Goal: Understand process/instructions: Learn how to perform a task or action

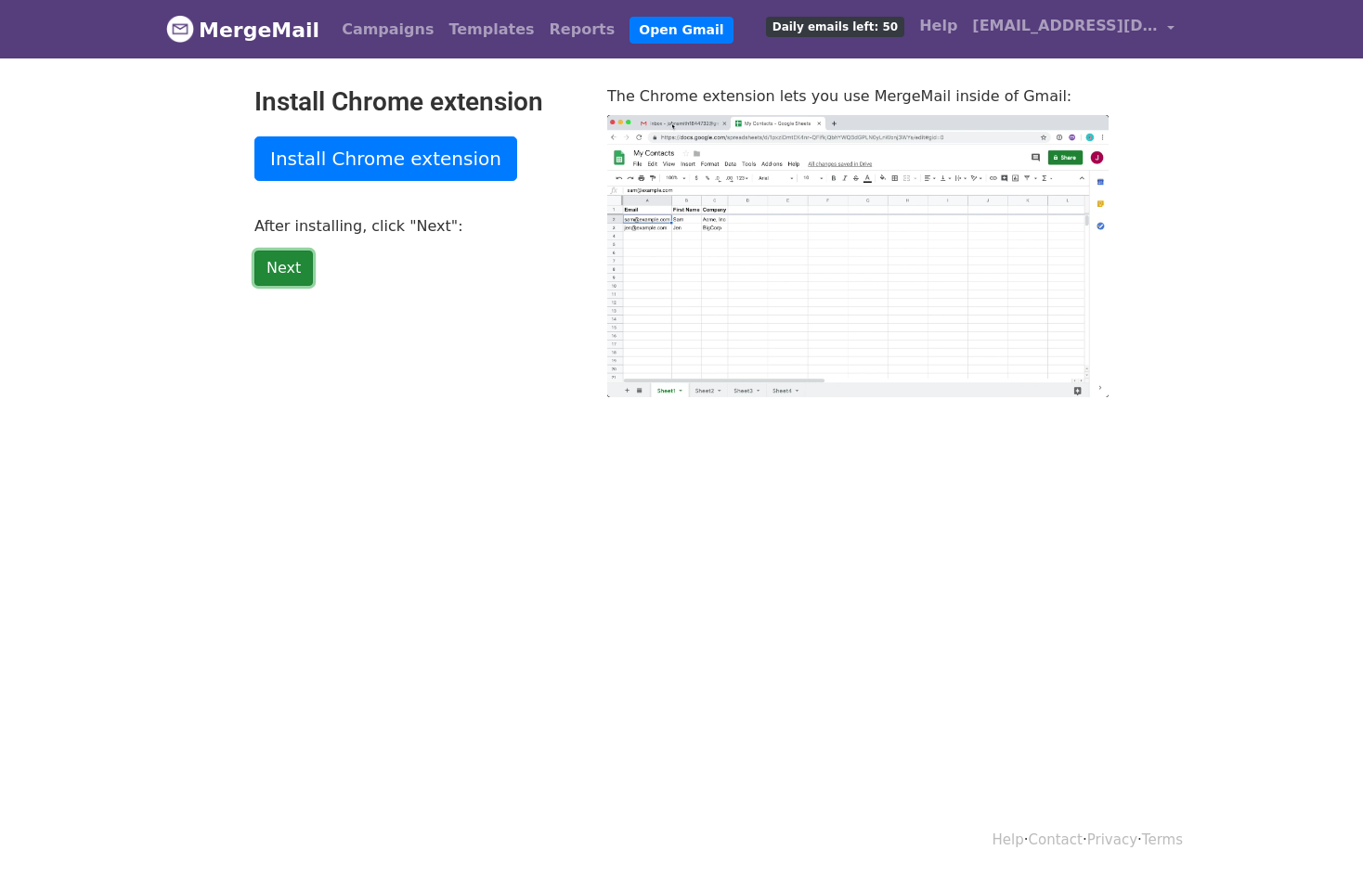
click at [273, 267] on link "Next" at bounding box center [283, 268] width 58 height 35
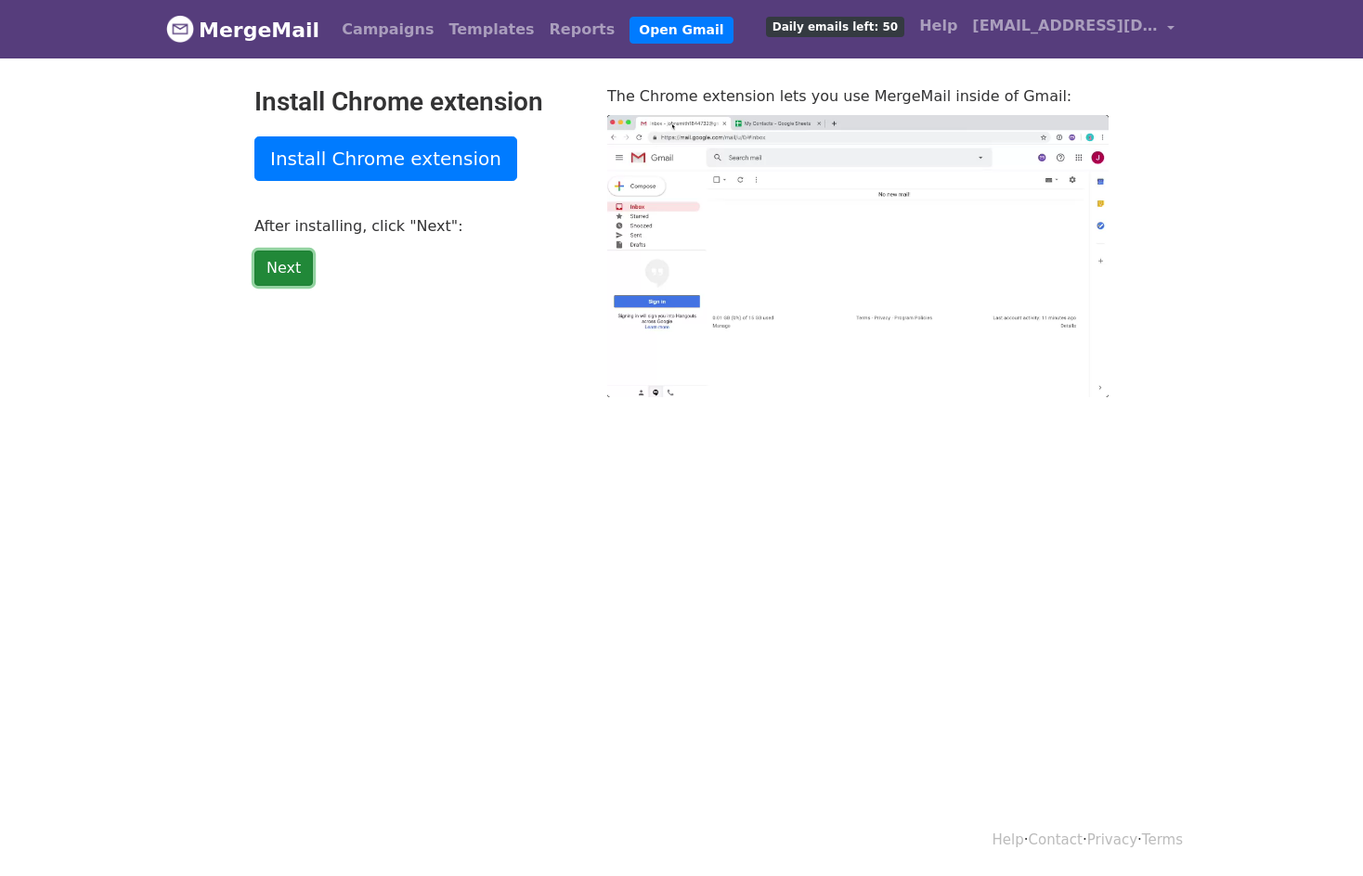
type input "44.75"
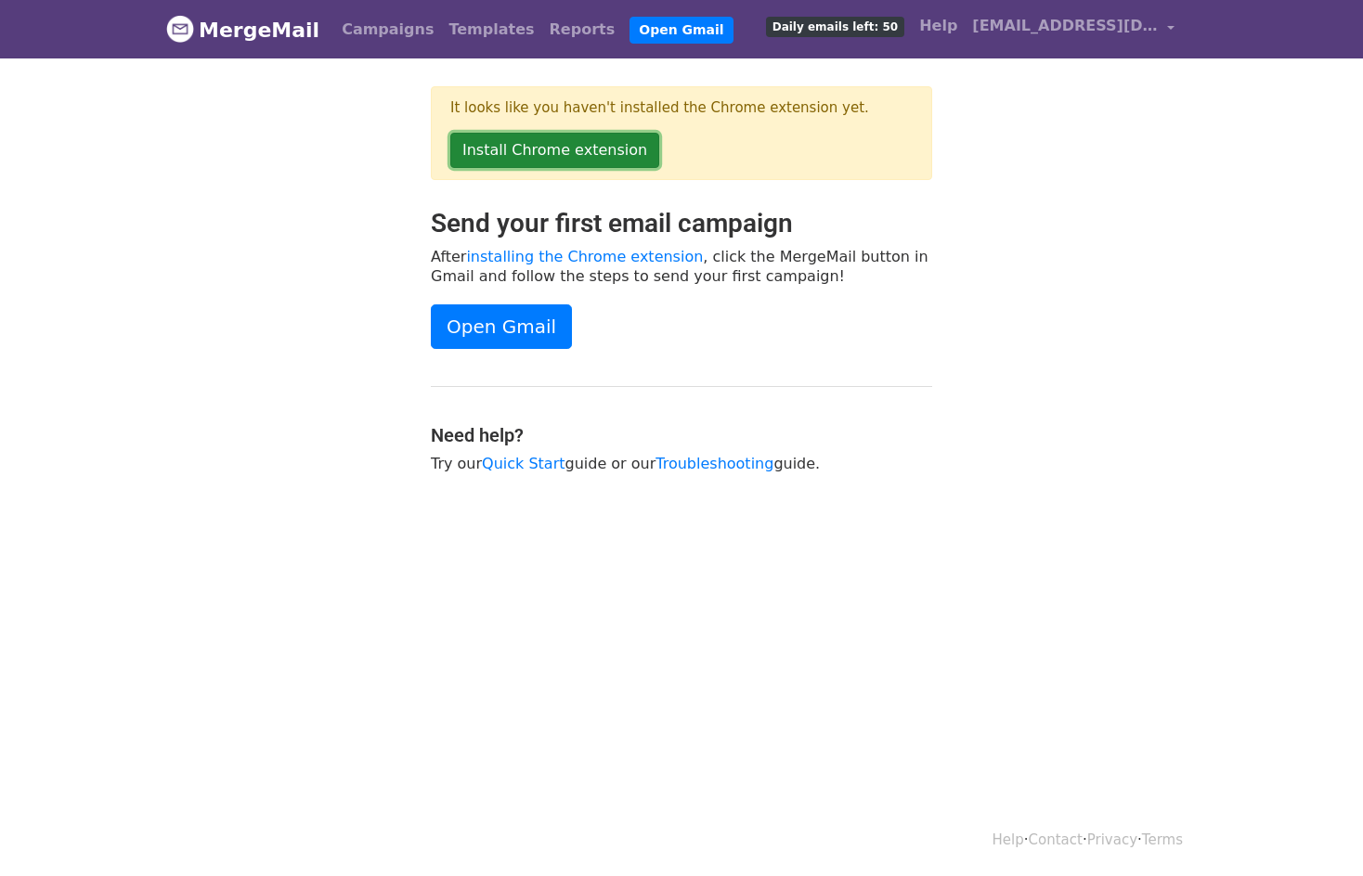
click at [566, 152] on link "Install Chrome extension" at bounding box center [554, 150] width 209 height 35
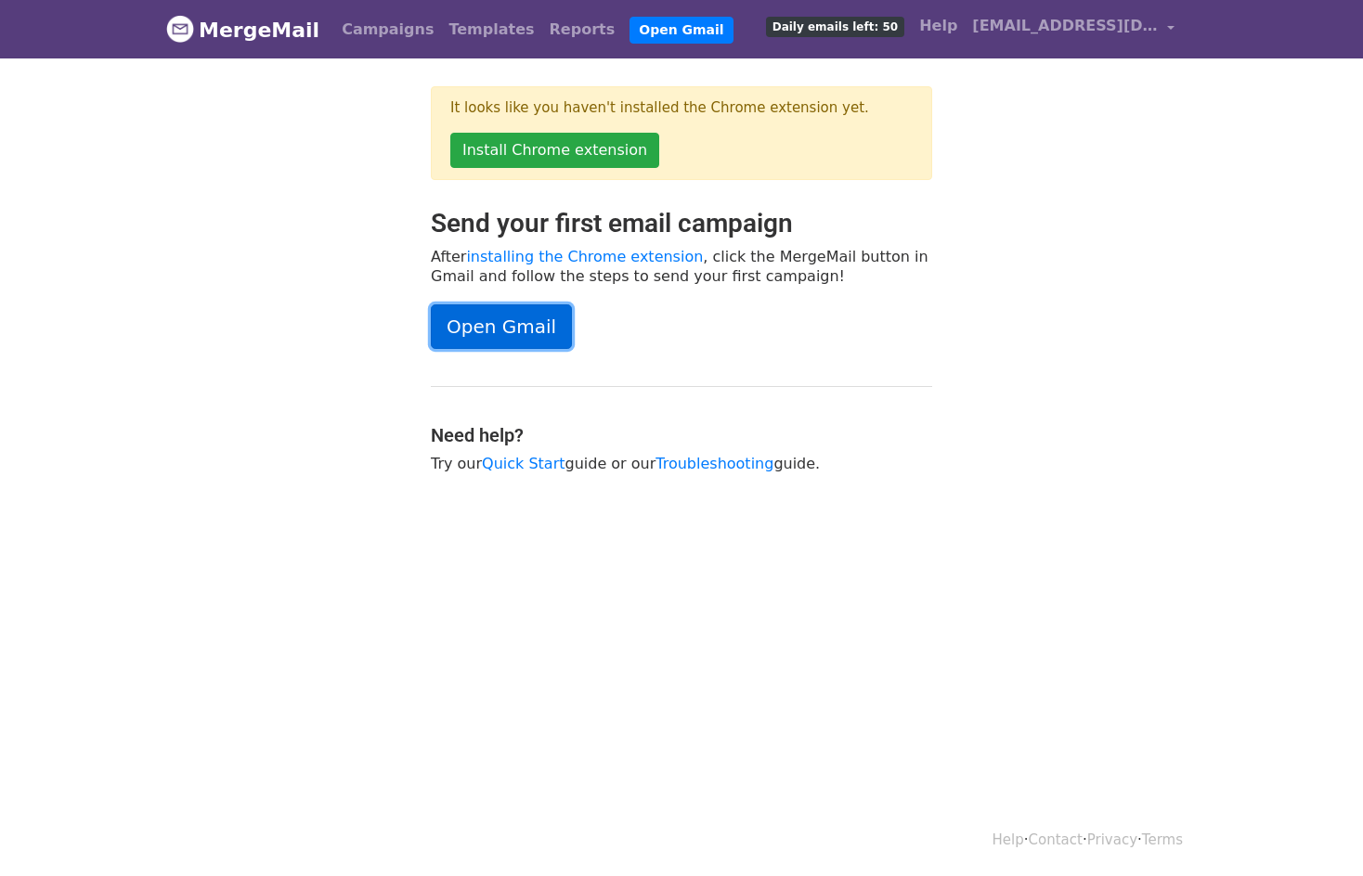
click at [498, 327] on link "Open Gmail" at bounding box center [501, 326] width 141 height 45
click at [520, 324] on link "Open Gmail" at bounding box center [501, 326] width 141 height 45
click at [1171, 27] on link "[EMAIL_ADDRESS][DOMAIN_NAME]" at bounding box center [1072, 29] width 217 height 44
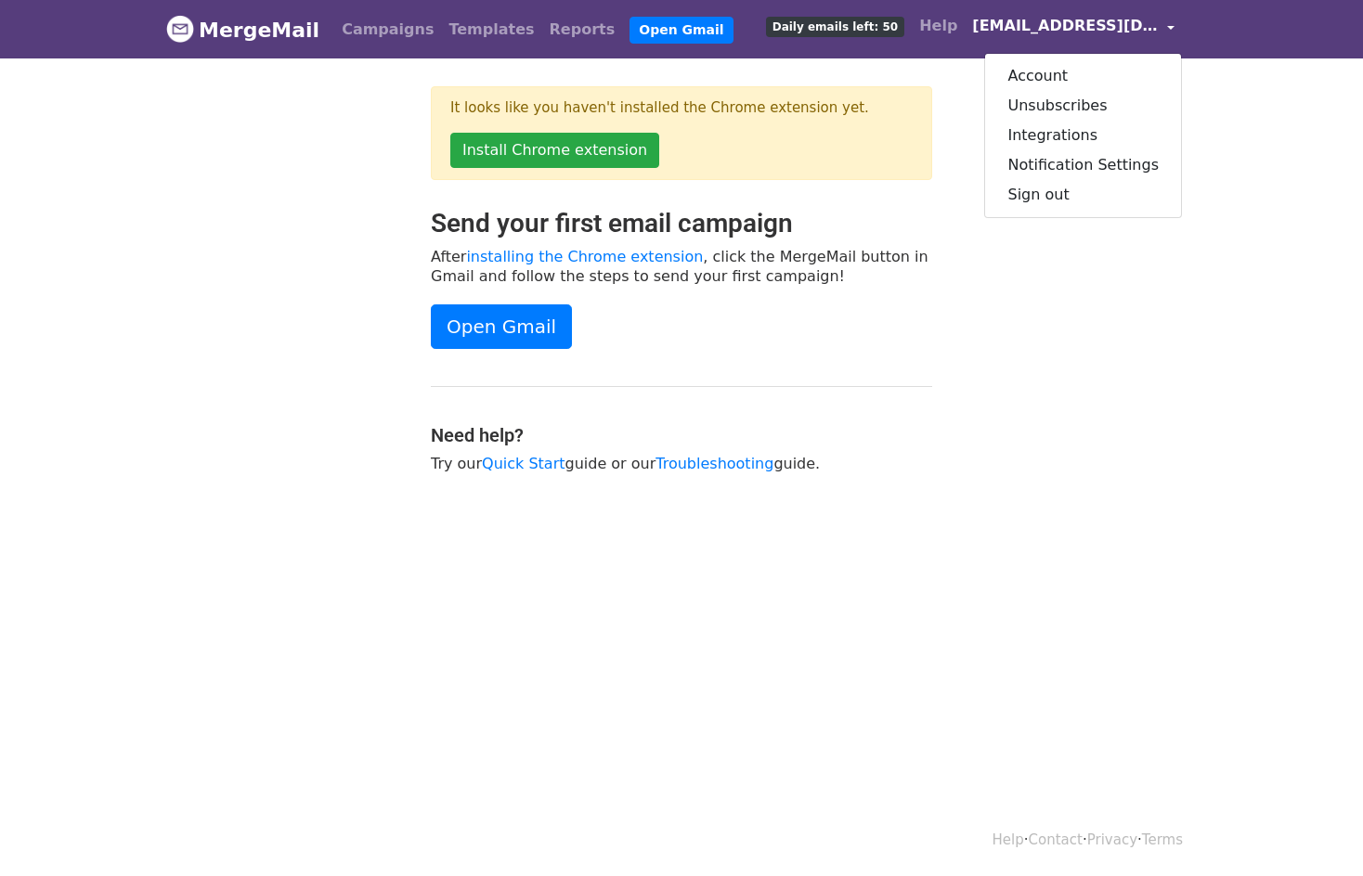
click at [1237, 134] on body "MergeMail Campaigns Templates Reports Open Gmail Daily emails left: 50 Help [EM…" at bounding box center [681, 283] width 1363 height 566
